Goal: Task Accomplishment & Management: Complete application form

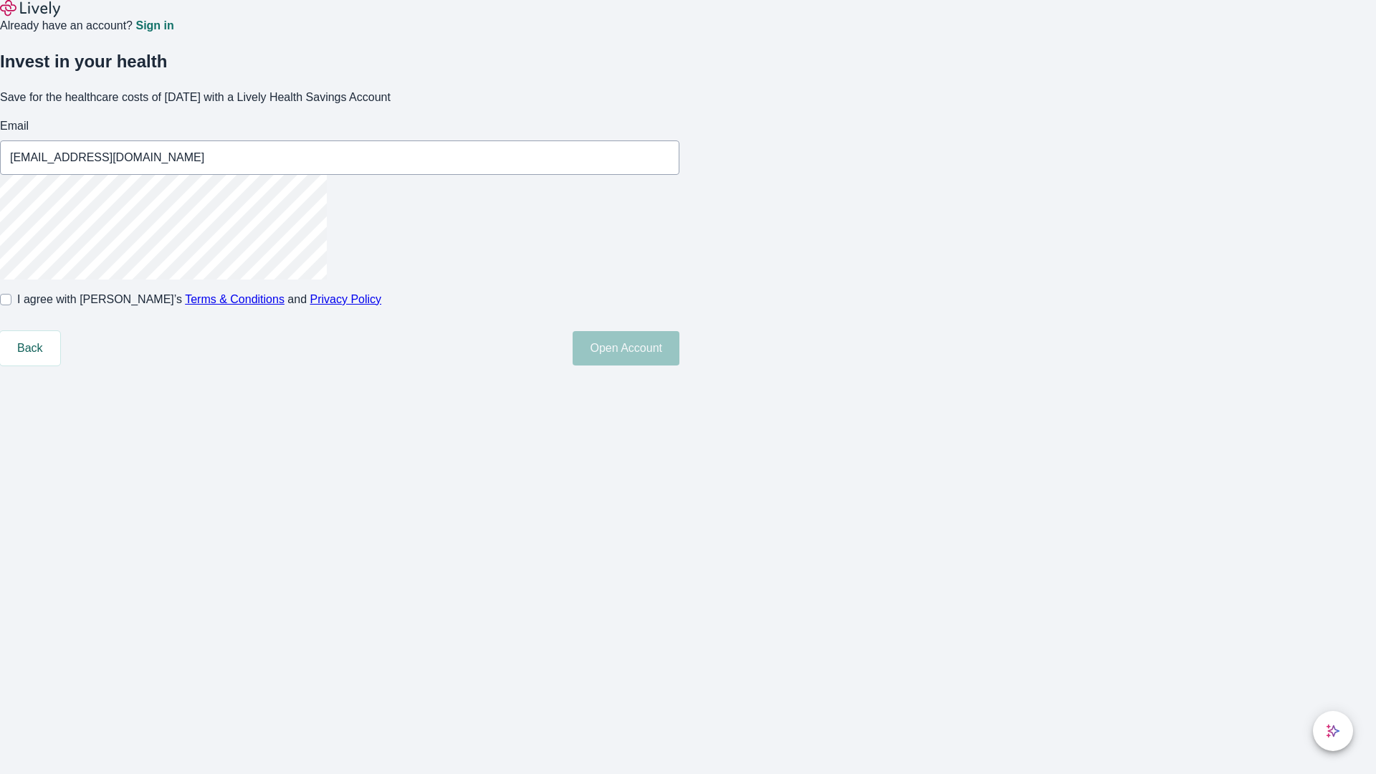
click at [11, 305] on input "I agree with Lively’s Terms & Conditions and Privacy Policy" at bounding box center [5, 299] width 11 height 11
checkbox input "true"
click at [680, 366] on button "Open Account" at bounding box center [626, 348] width 107 height 34
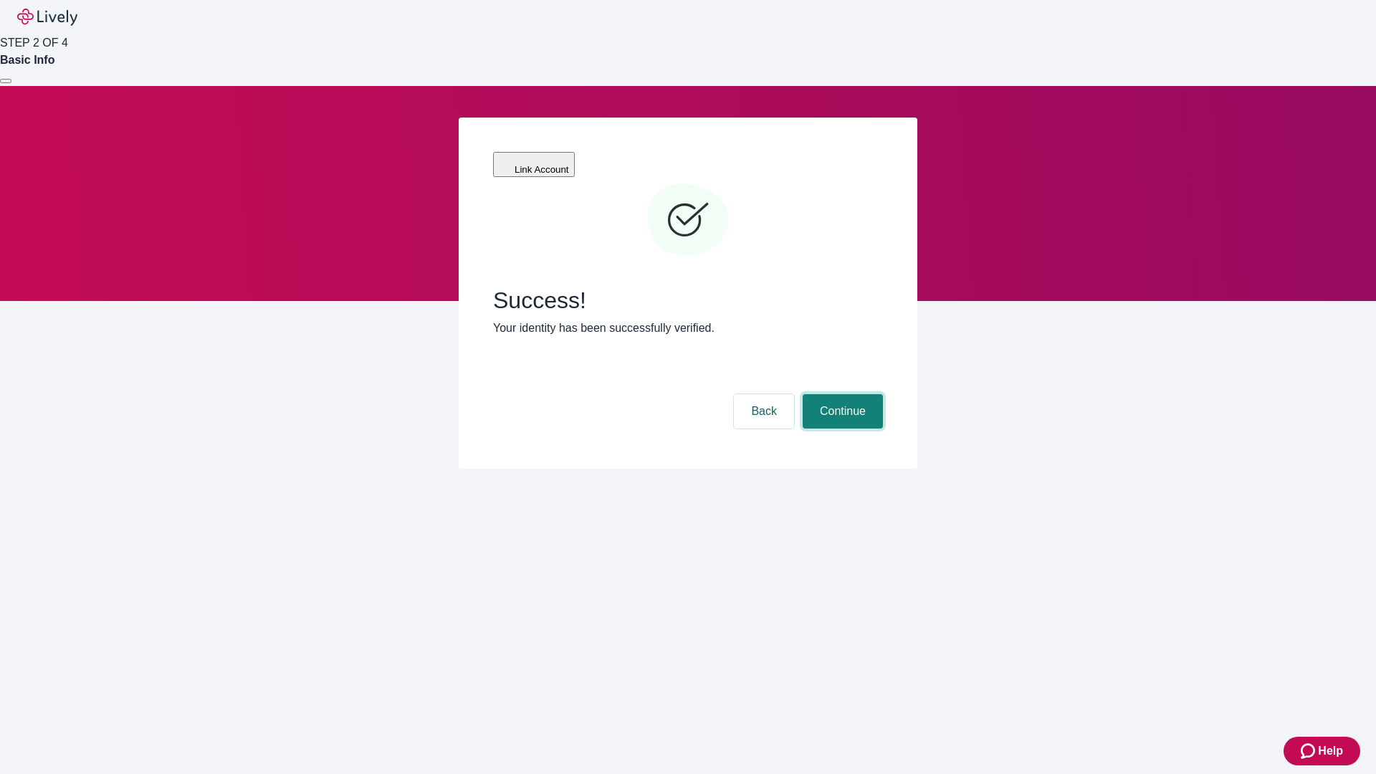
click at [841, 394] on button "Continue" at bounding box center [843, 411] width 80 height 34
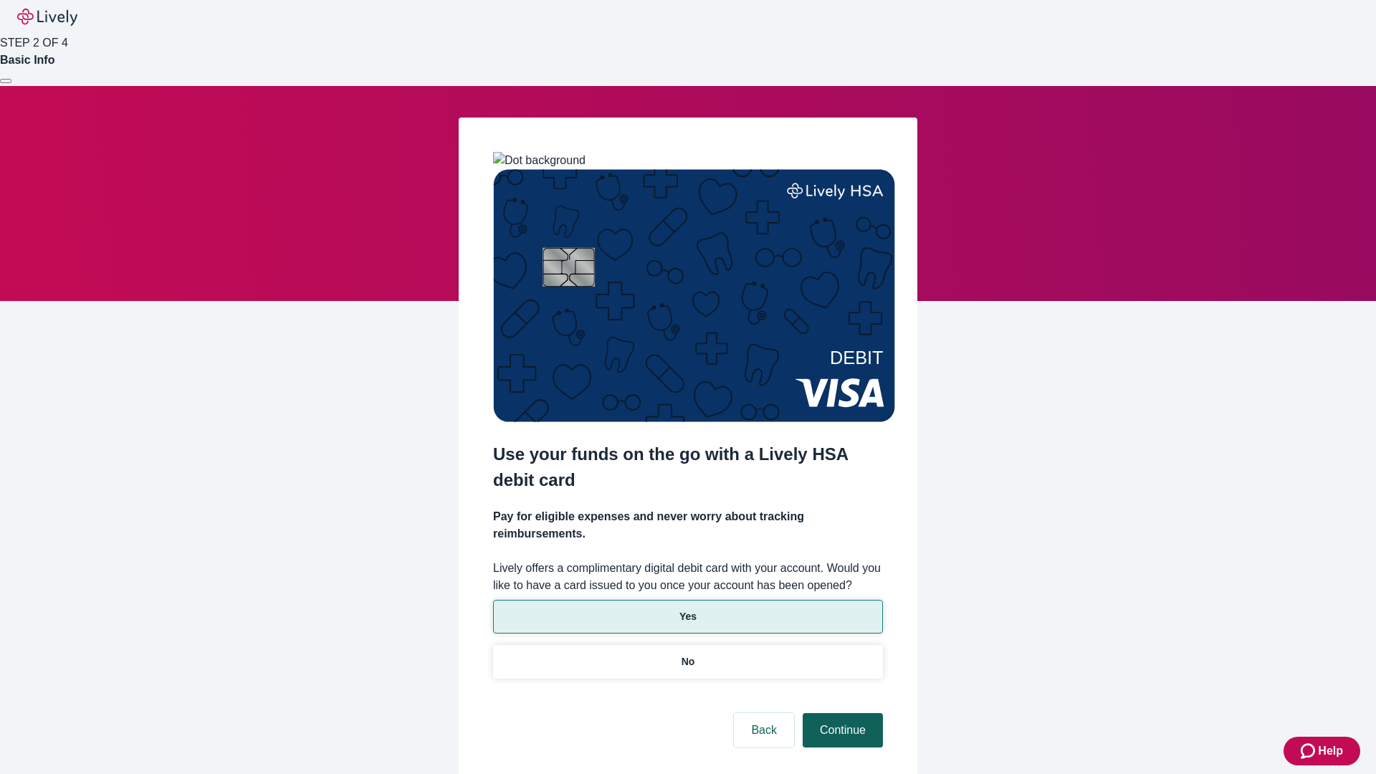
click at [687, 609] on p "Yes" at bounding box center [688, 616] width 17 height 15
click at [841, 713] on button "Continue" at bounding box center [843, 730] width 80 height 34
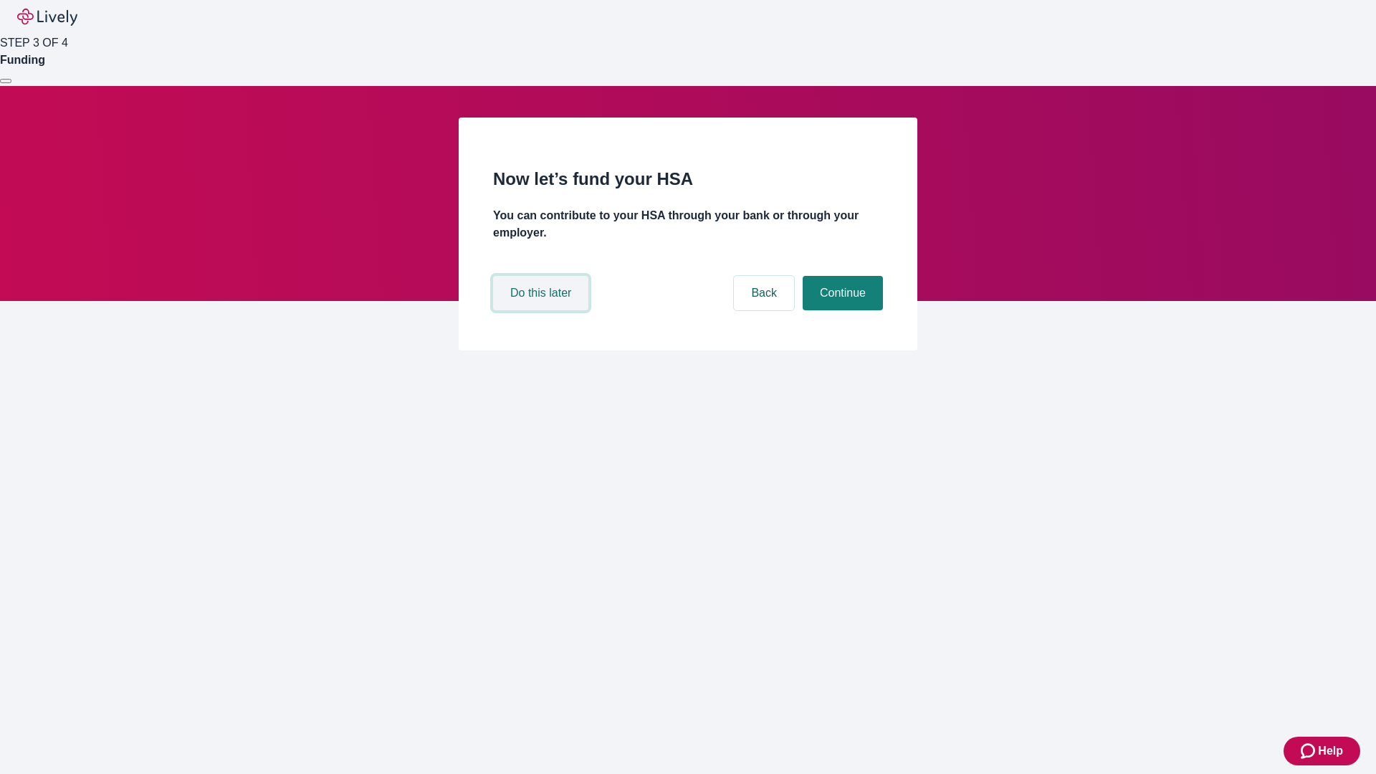
click at [543, 310] on button "Do this later" at bounding box center [540, 293] width 95 height 34
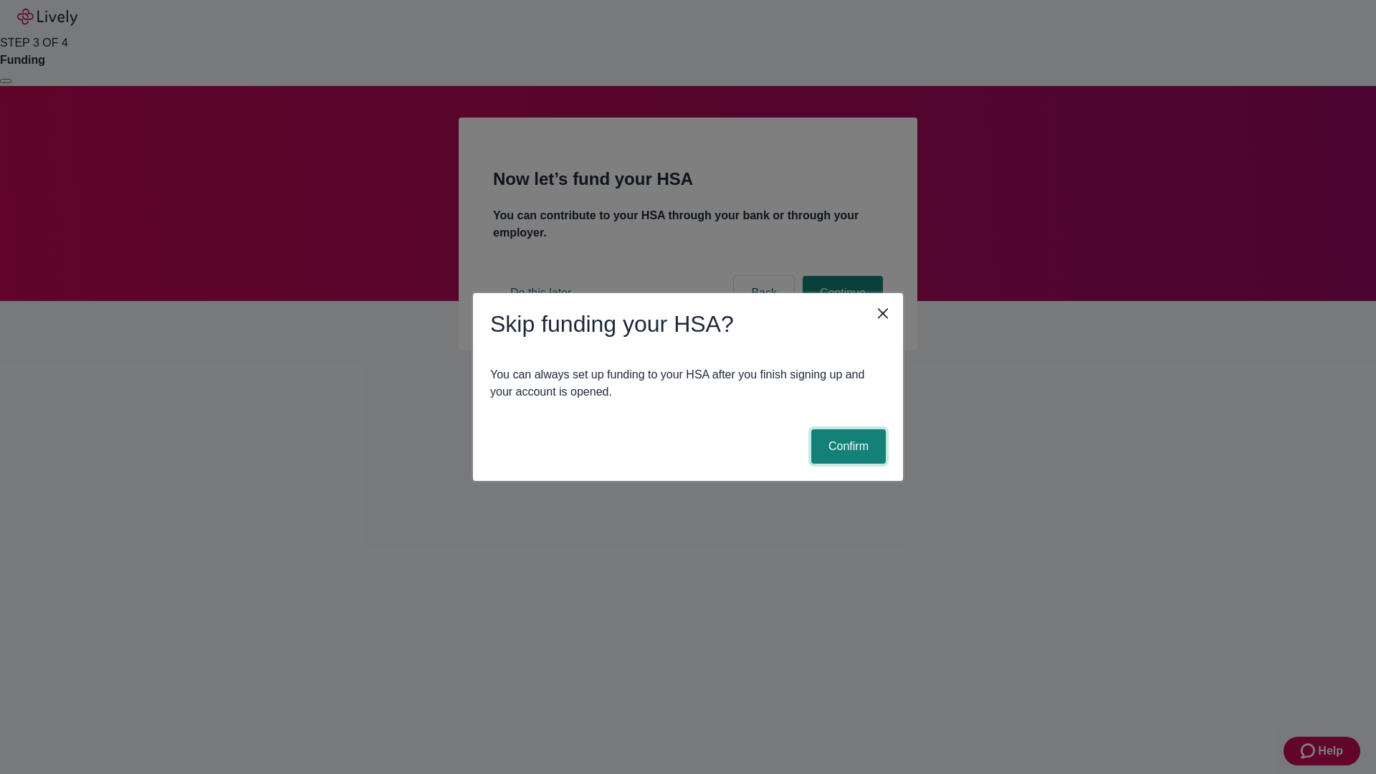
click at [847, 447] on button "Confirm" at bounding box center [848, 446] width 75 height 34
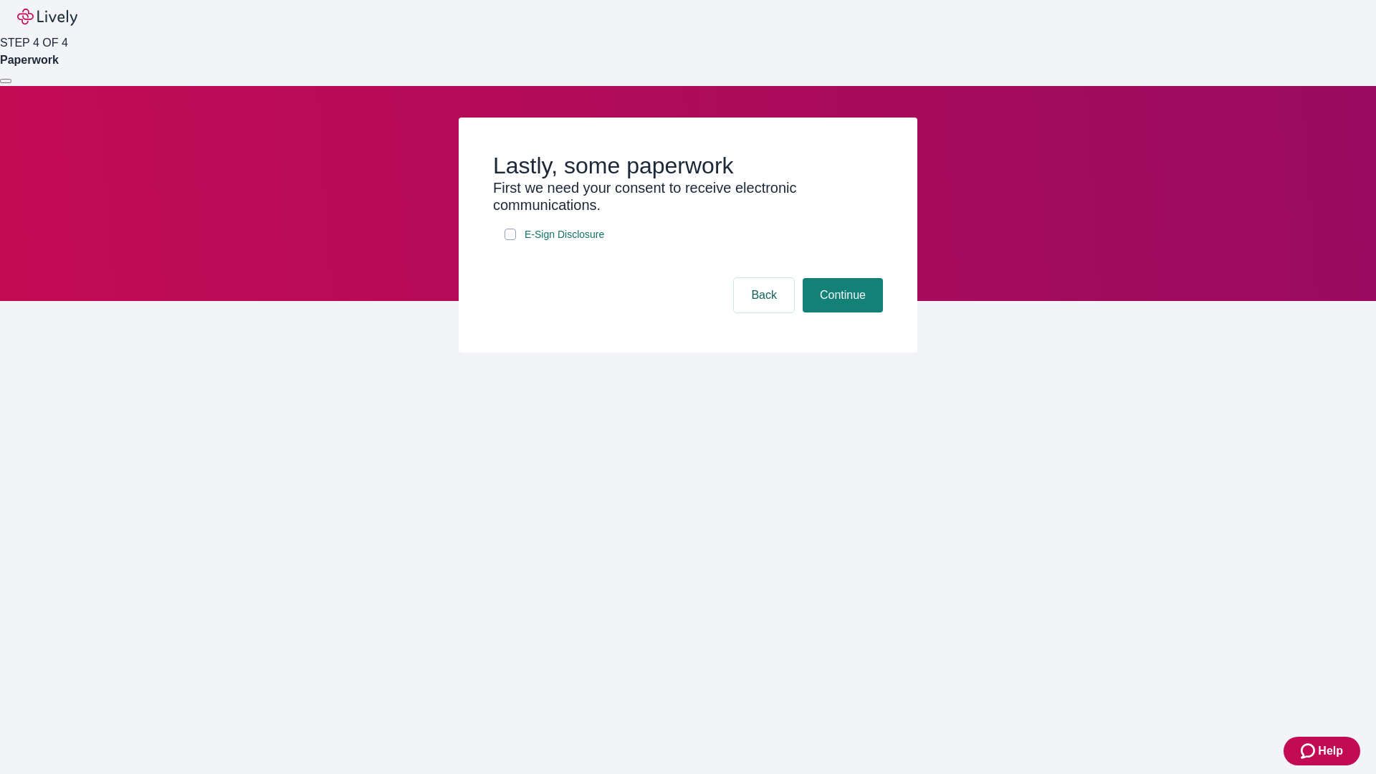
click at [510, 240] on input "E-Sign Disclosure" at bounding box center [510, 234] width 11 height 11
checkbox input "true"
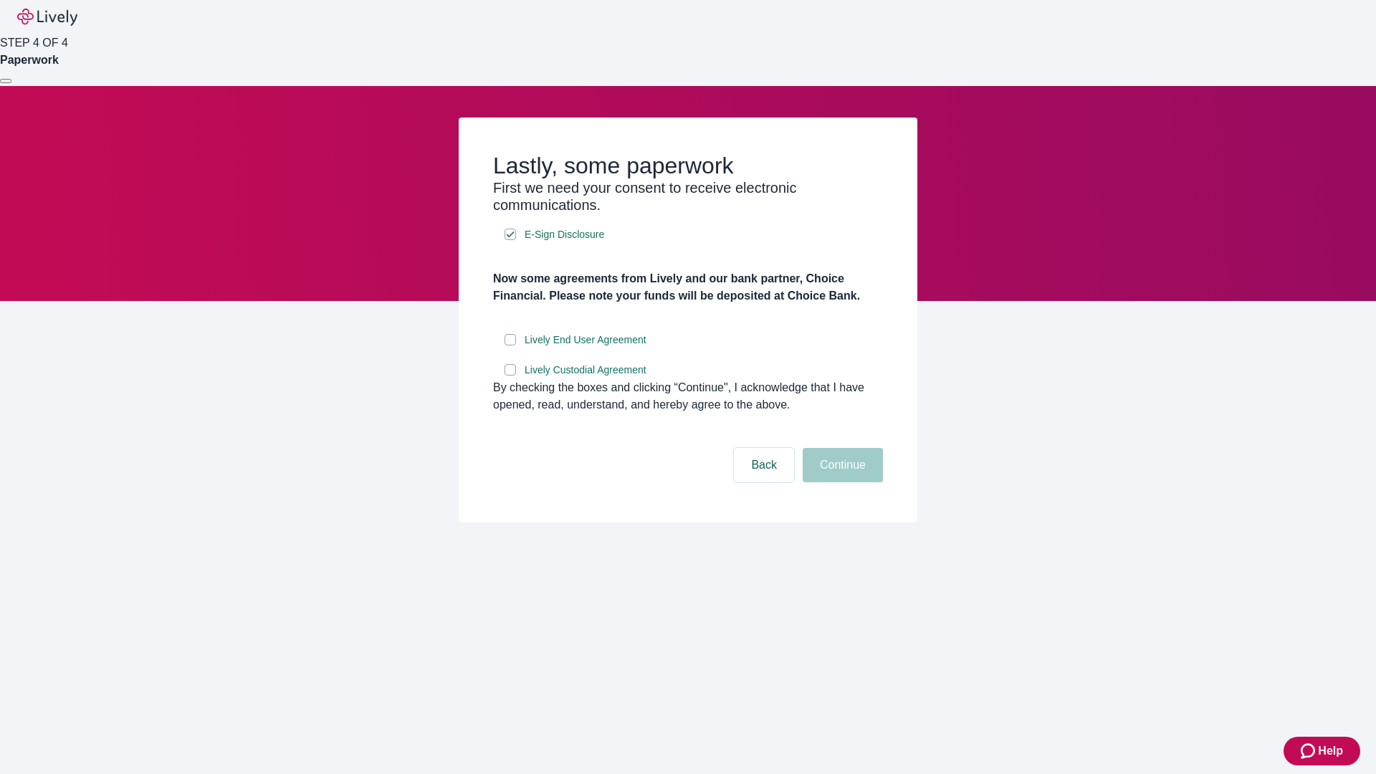
click at [510, 346] on input "Lively End User Agreement" at bounding box center [510, 339] width 11 height 11
checkbox input "true"
click at [510, 376] on input "Lively Custodial Agreement" at bounding box center [510, 369] width 11 height 11
checkbox input "true"
click at [841, 482] on button "Continue" at bounding box center [843, 465] width 80 height 34
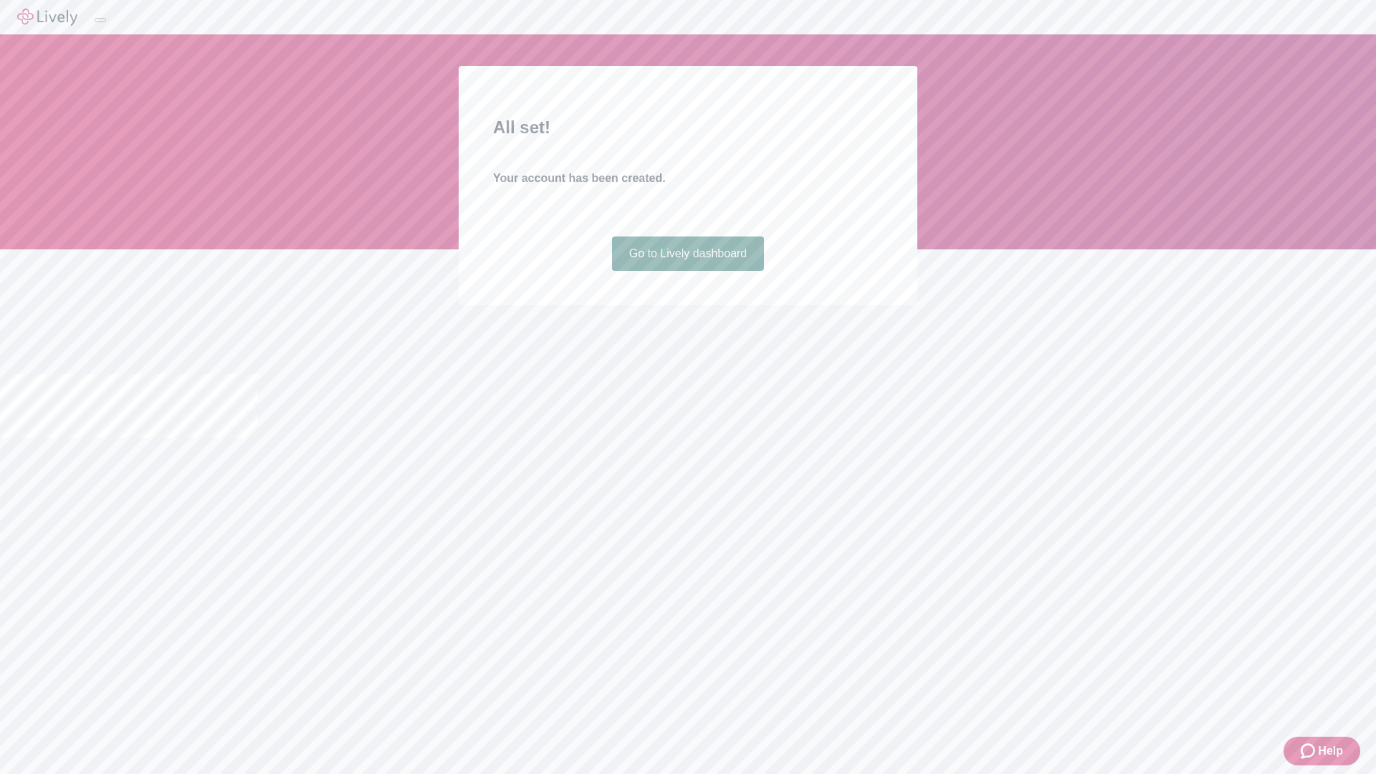
click at [687, 271] on link "Go to Lively dashboard" at bounding box center [688, 254] width 153 height 34
